Goal: Transaction & Acquisition: Obtain resource

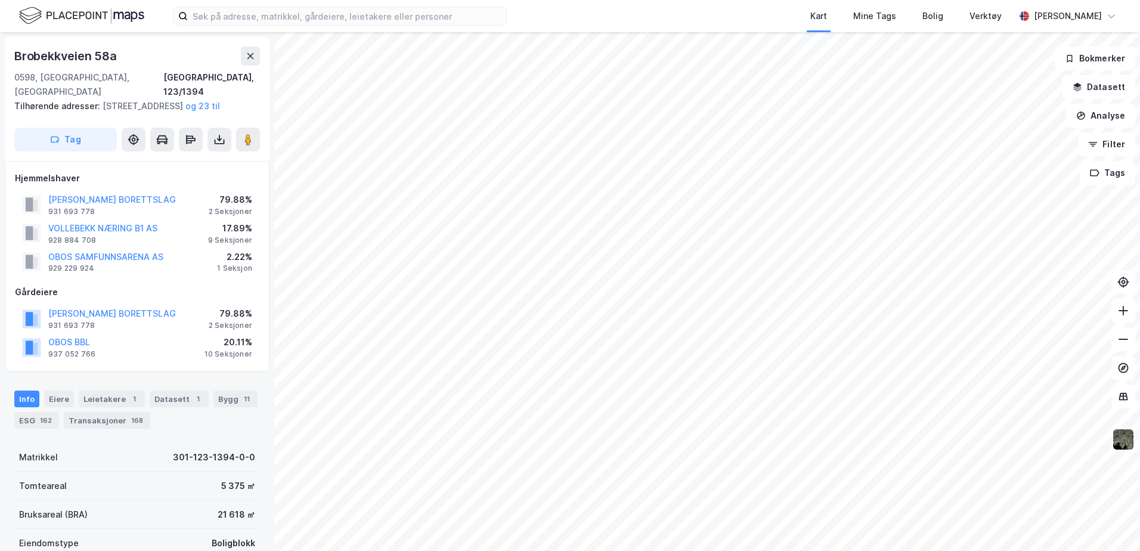
click at [150, 66] on div "[STREET_ADDRESS], 123/1394" at bounding box center [137, 72] width 246 height 52
click at [228, 16] on input at bounding box center [347, 16] width 318 height 18
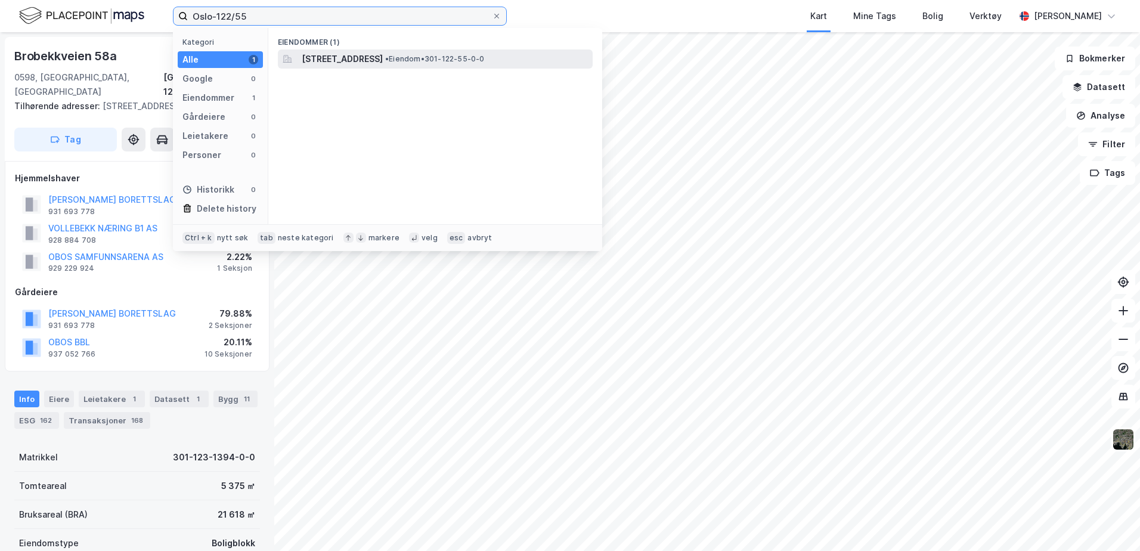
type input "Oslo-122/55"
click at [383, 54] on span "[STREET_ADDRESS]" at bounding box center [342, 59] width 81 height 14
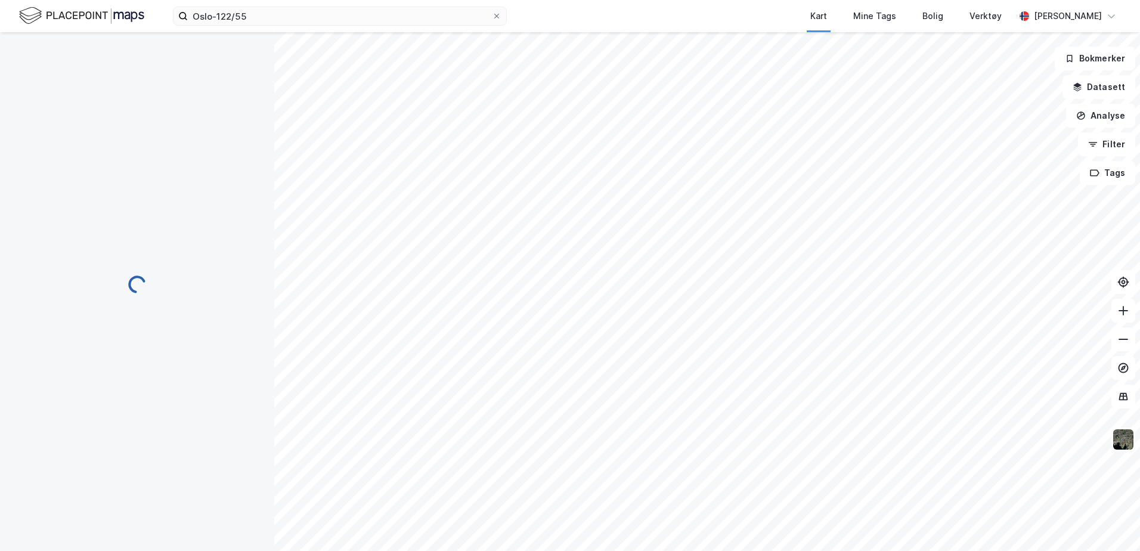
scroll to position [1, 0]
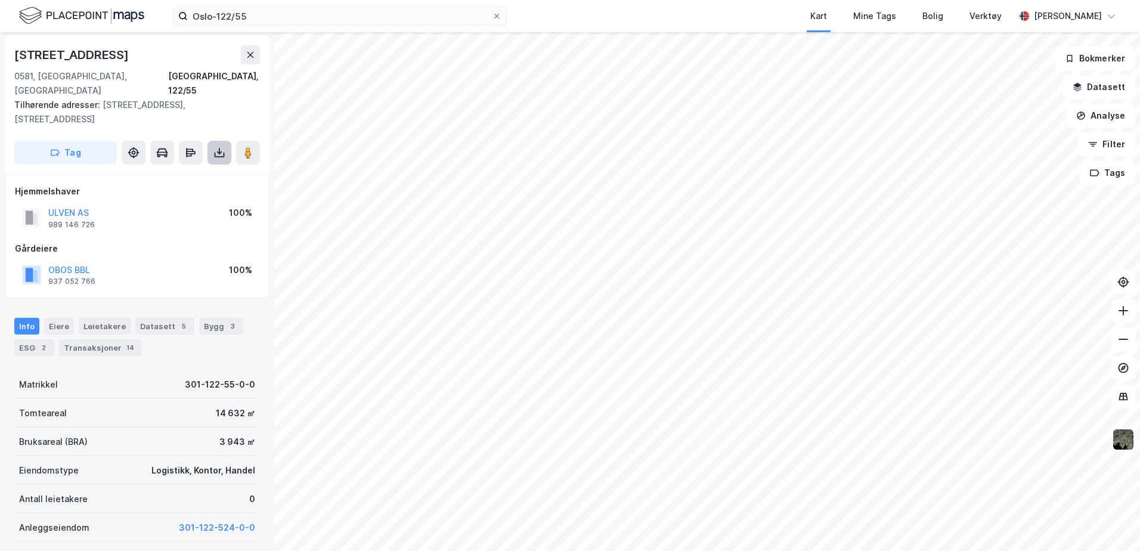
click at [212, 141] on button at bounding box center [219, 153] width 24 height 24
click at [185, 172] on div "Last ned grunnbok" at bounding box center [160, 177] width 69 height 10
